Goal: Information Seeking & Learning: Learn about a topic

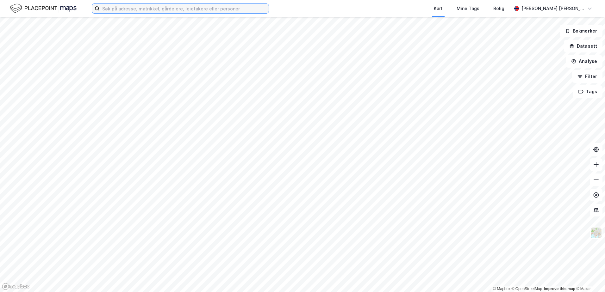
click at [216, 10] on input at bounding box center [184, 8] width 169 height 9
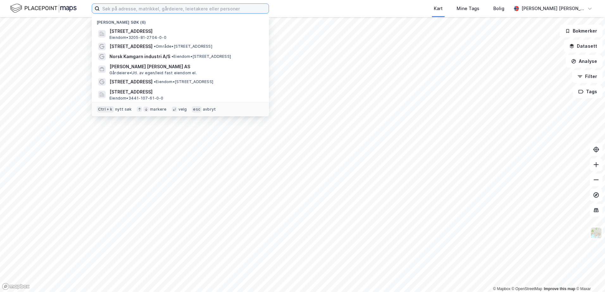
paste input "[PERSON_NAME] Gate 4 AS"
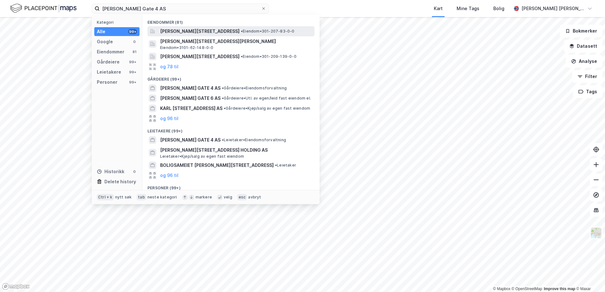
click at [214, 28] on span "[PERSON_NAME][STREET_ADDRESS]" at bounding box center [199, 32] width 79 height 8
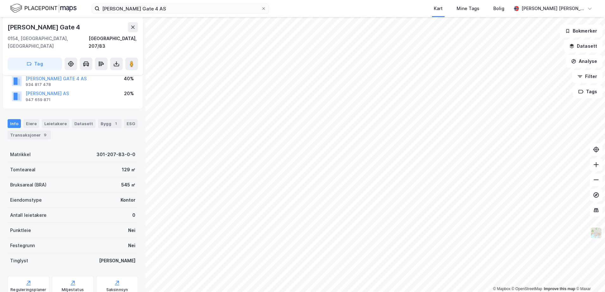
scroll to position [91, 0]
click at [57, 119] on div "Leietakere" at bounding box center [56, 123] width 28 height 9
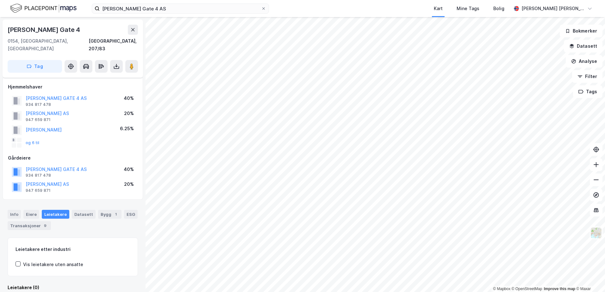
scroll to position [46, 0]
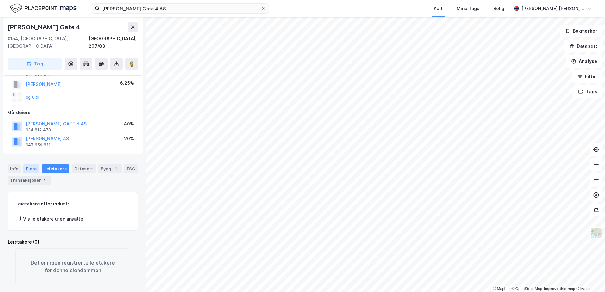
click at [33, 165] on div "Eiere" at bounding box center [31, 169] width 16 height 9
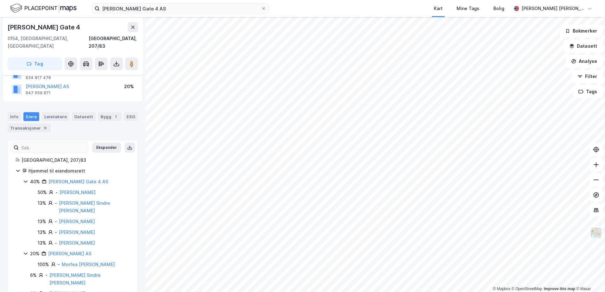
scroll to position [67, 0]
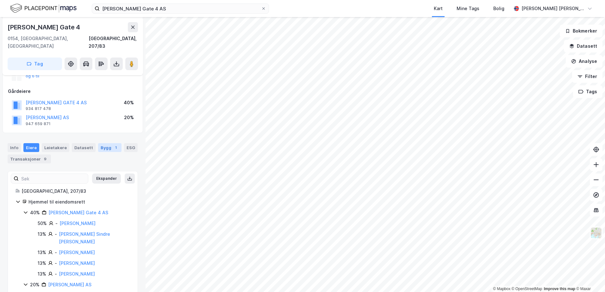
click at [102, 143] on div "Bygg 1" at bounding box center [109, 147] width 23 height 9
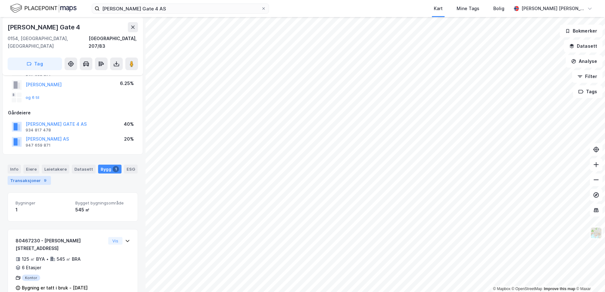
click at [32, 176] on div "Transaksjoner 9" at bounding box center [29, 180] width 43 height 9
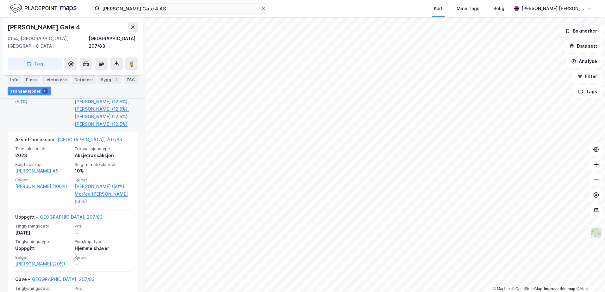
scroll to position [457, 0]
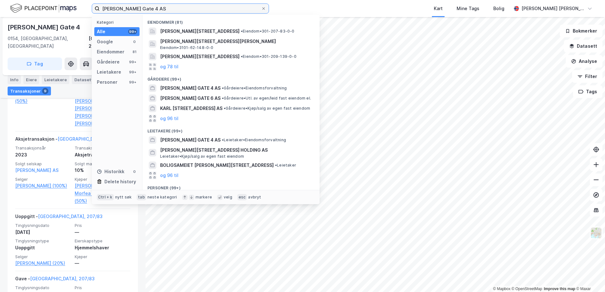
click at [137, 7] on input "[PERSON_NAME] Gate 4 AS" at bounding box center [180, 8] width 161 height 9
paste input "893 458 972"
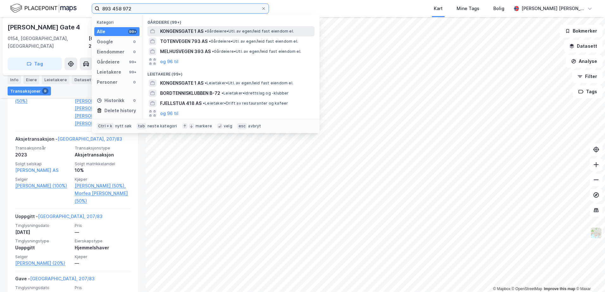
type input "893 458 972"
click at [195, 28] on span "KONGENSGATE 1 AS" at bounding box center [181, 32] width 43 height 8
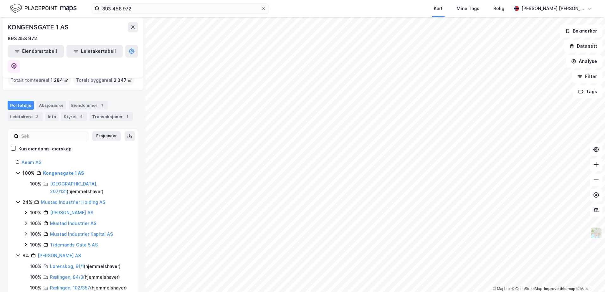
scroll to position [23, 0]
